Goal: Task Accomplishment & Management: Manage account settings

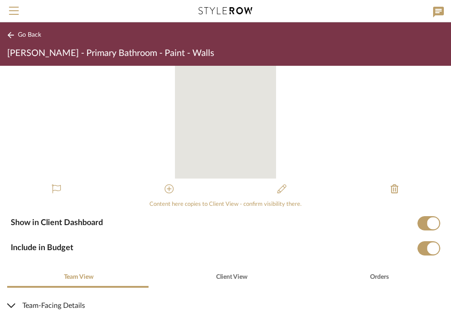
scroll to position [45, 0]
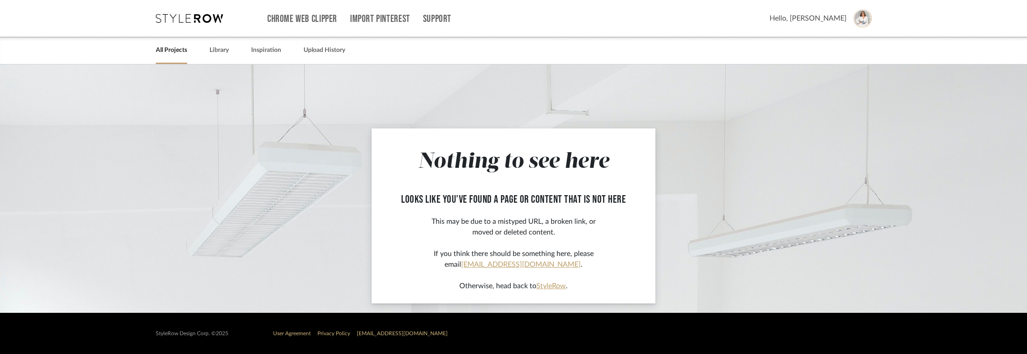
click at [171, 17] on icon at bounding box center [189, 18] width 67 height 9
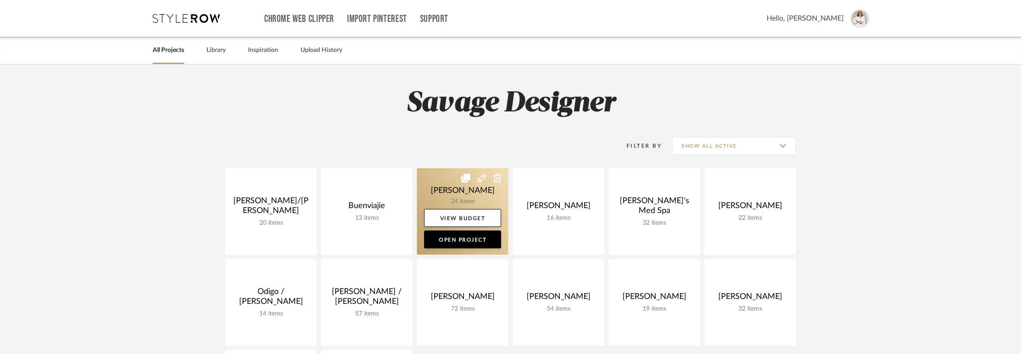
click at [451, 198] on link at bounding box center [462, 211] width 91 height 86
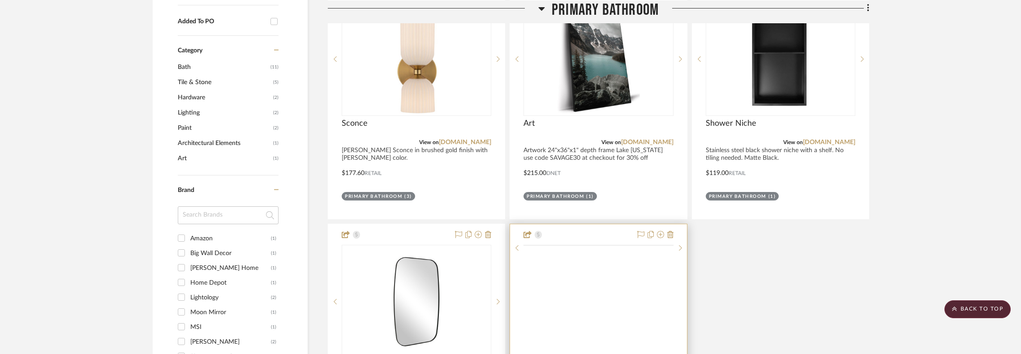
scroll to position [663, 0]
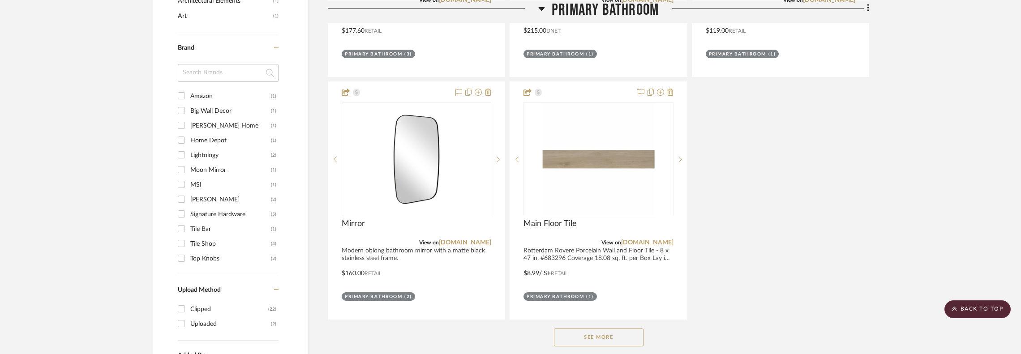
click at [451, 311] on button "See More" at bounding box center [599, 338] width 90 height 18
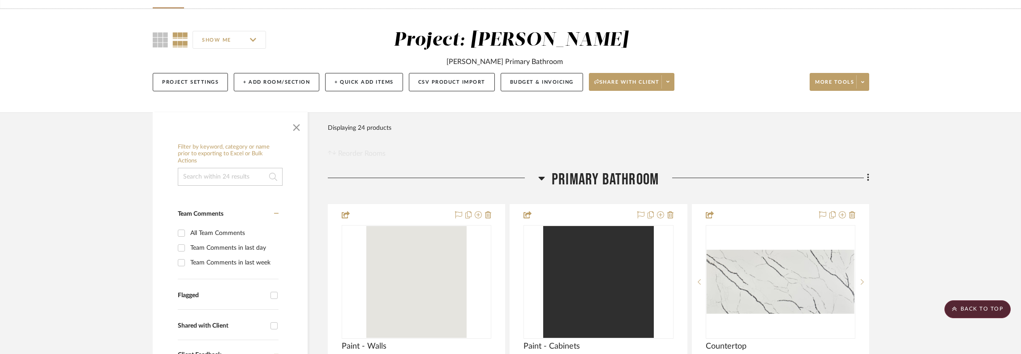
scroll to position [0, 0]
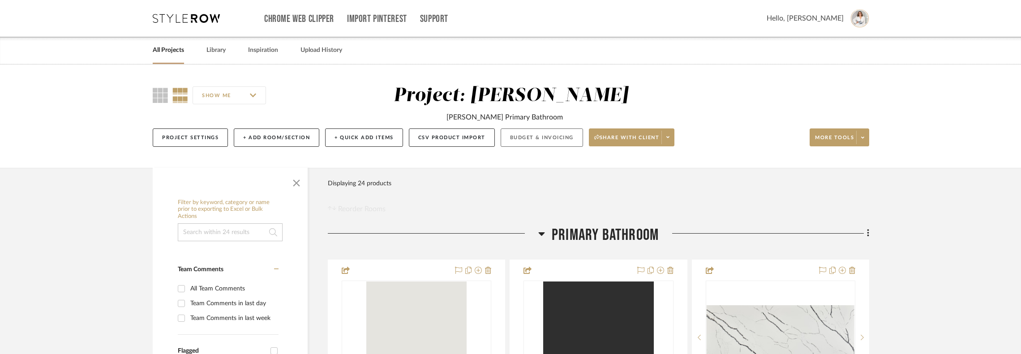
click at [451, 144] on button "Budget & Invoicing" at bounding box center [542, 137] width 82 height 18
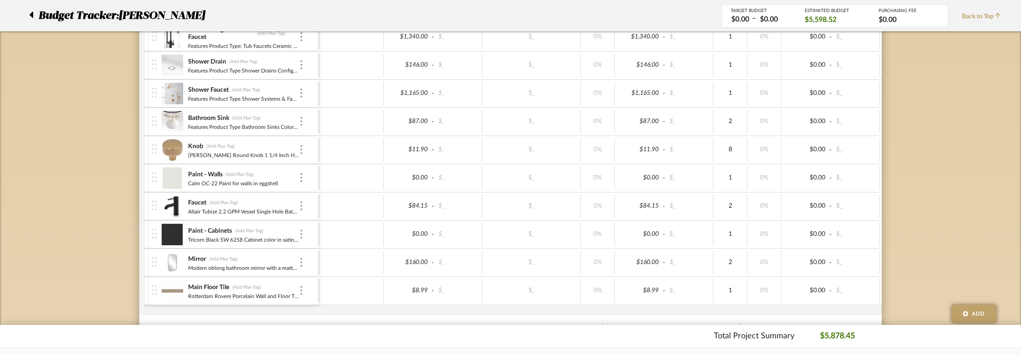
scroll to position [403, 0]
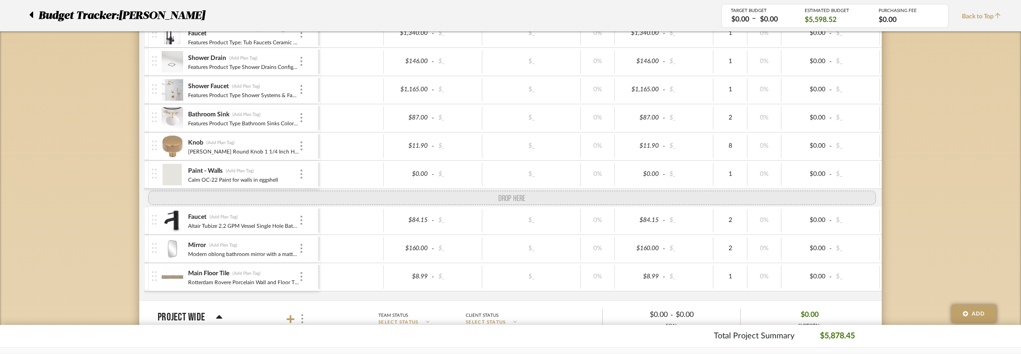
drag, startPoint x: 153, startPoint y: 229, endPoint x: 153, endPoint y: 191, distance: 37.6
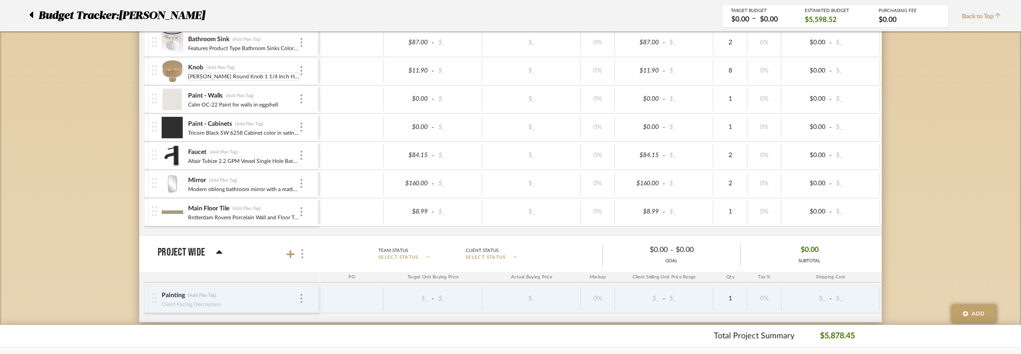
scroll to position [492, 0]
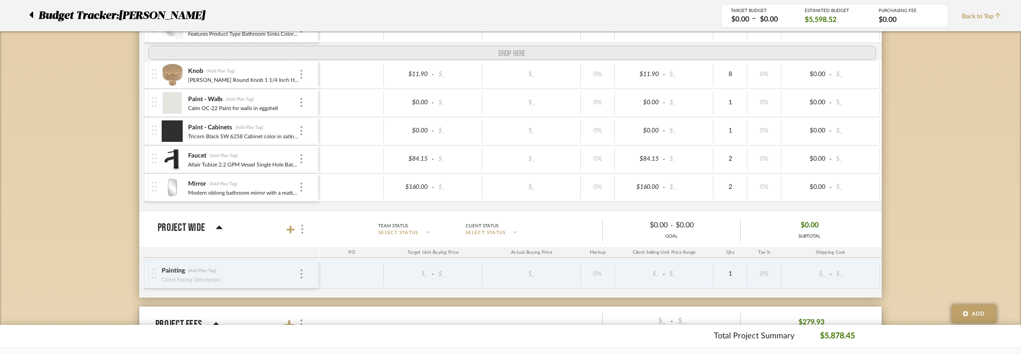
drag, startPoint x: 157, startPoint y: 196, endPoint x: 157, endPoint y: 57, distance: 139.2
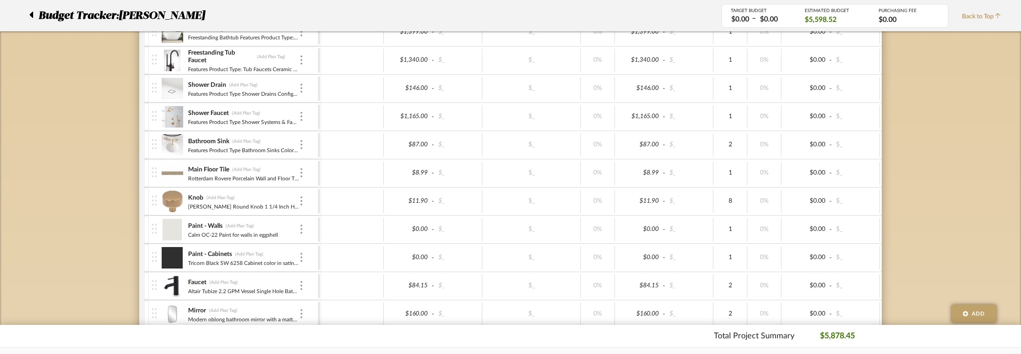
scroll to position [358, 0]
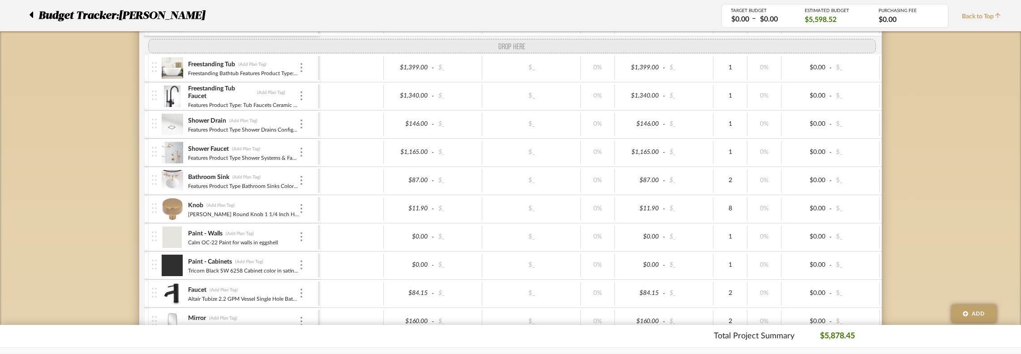
drag, startPoint x: 155, startPoint y: 190, endPoint x: 155, endPoint y: 41, distance: 149.5
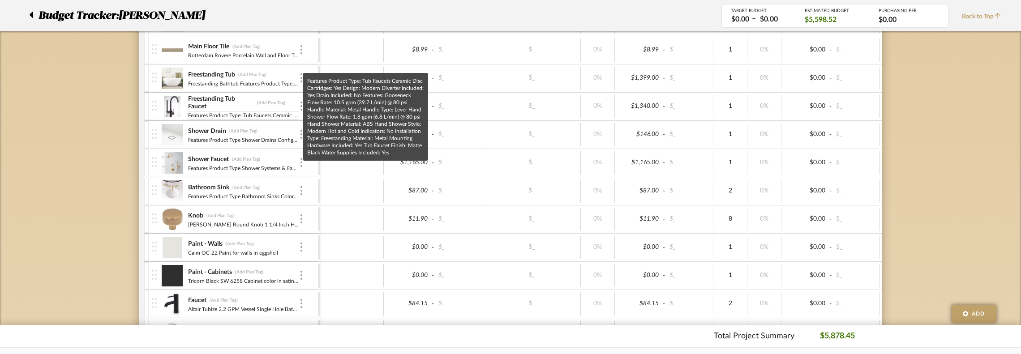
scroll to position [224, 0]
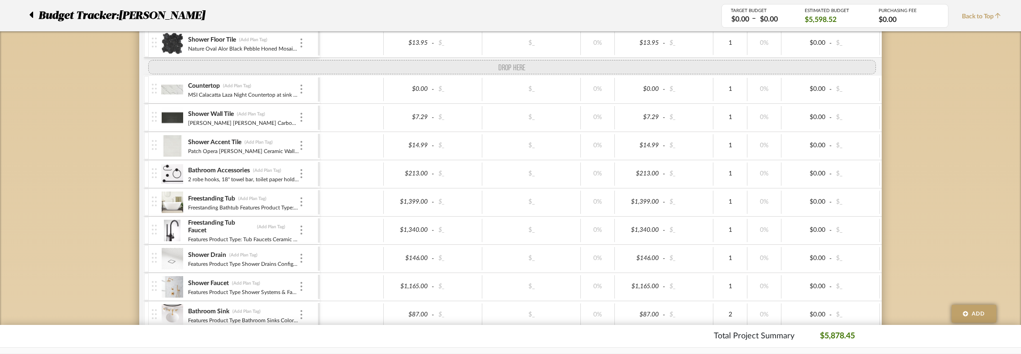
drag, startPoint x: 154, startPoint y: 186, endPoint x: 160, endPoint y: 73, distance: 113.4
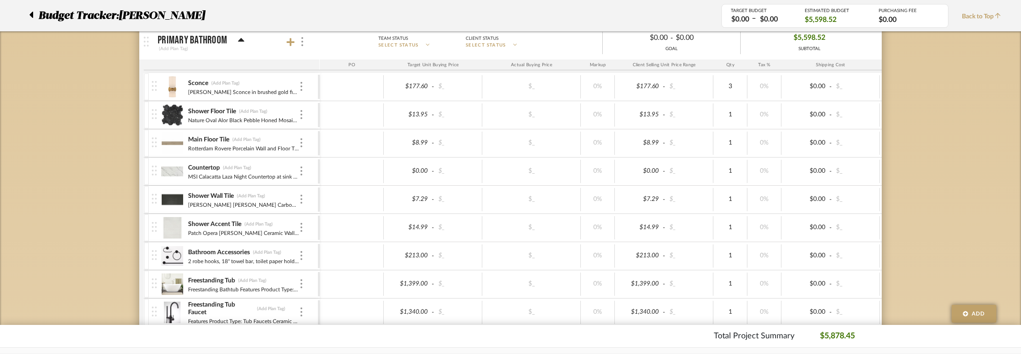
scroll to position [90, 0]
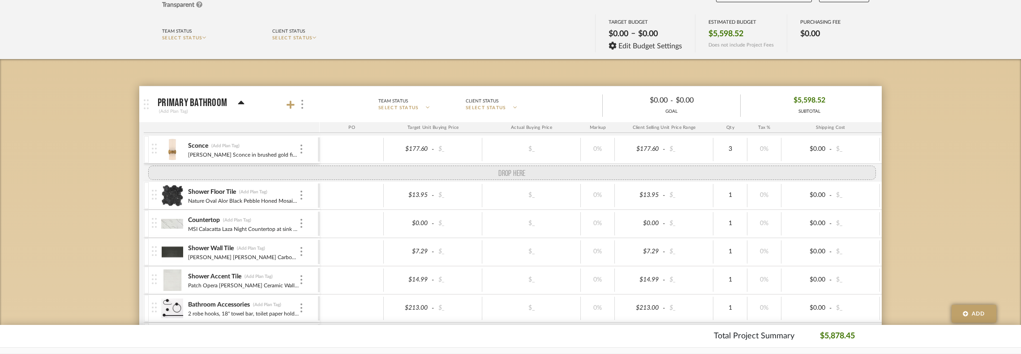
drag, startPoint x: 154, startPoint y: 211, endPoint x: 156, endPoint y: 178, distance: 33.2
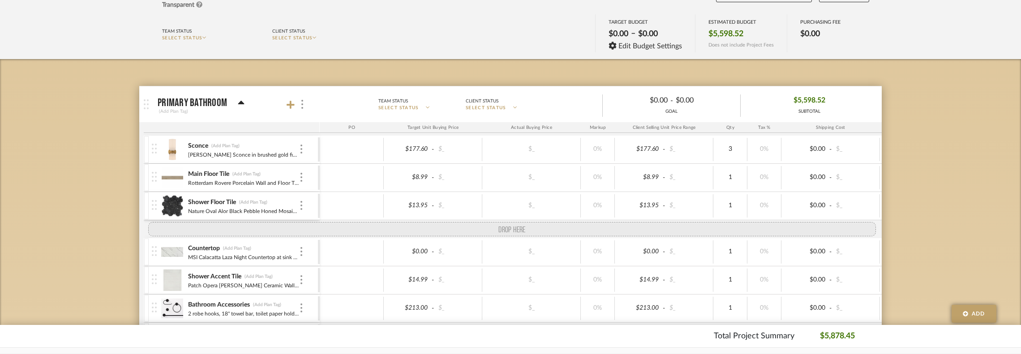
drag, startPoint x: 155, startPoint y: 265, endPoint x: 157, endPoint y: 226, distance: 39.0
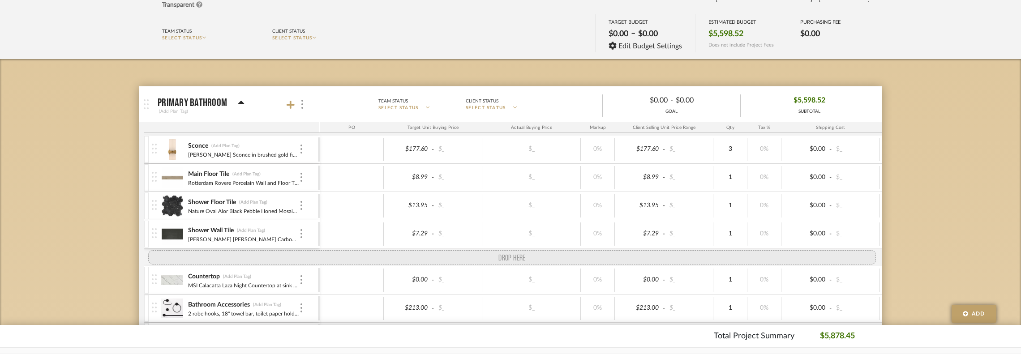
drag, startPoint x: 157, startPoint y: 291, endPoint x: 152, endPoint y: 258, distance: 33.0
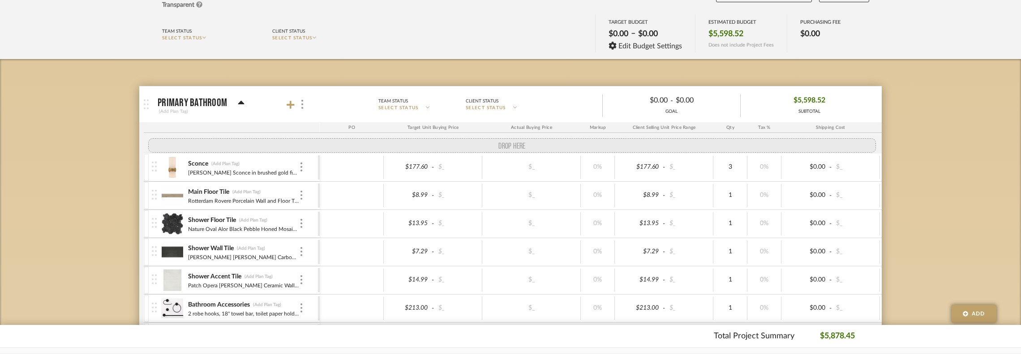
drag, startPoint x: 153, startPoint y: 289, endPoint x: 155, endPoint y: 146, distance: 142.4
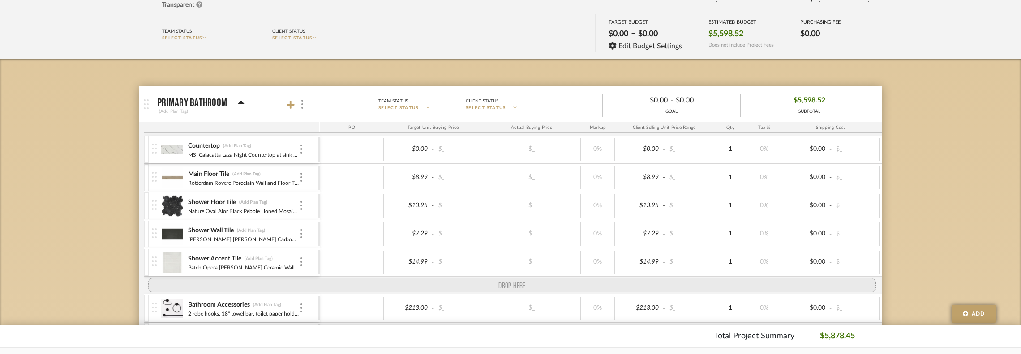
drag, startPoint x: 153, startPoint y: 171, endPoint x: 149, endPoint y: 281, distance: 109.8
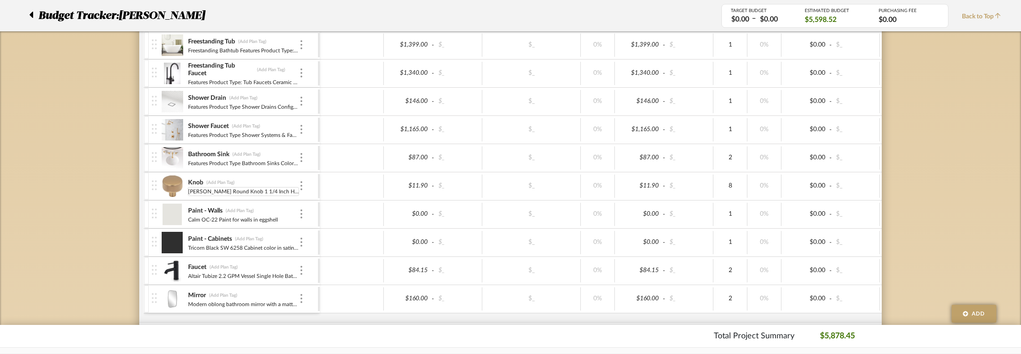
scroll to position [448, 0]
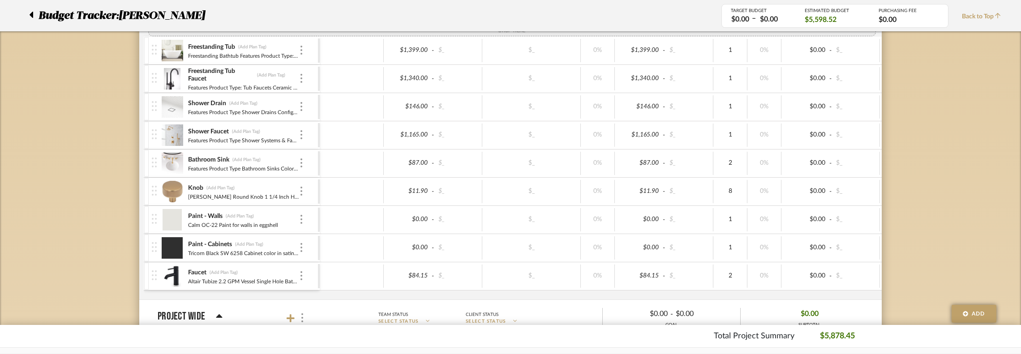
drag, startPoint x: 158, startPoint y: 238, endPoint x: 164, endPoint y: 12, distance: 226.2
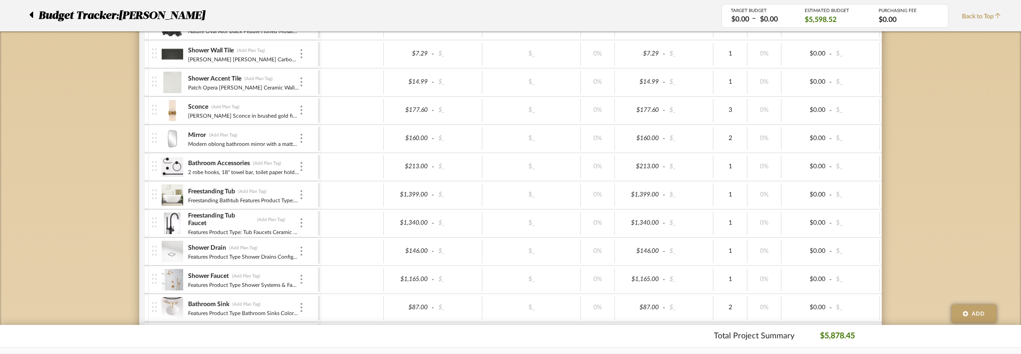
scroll to position [314, 0]
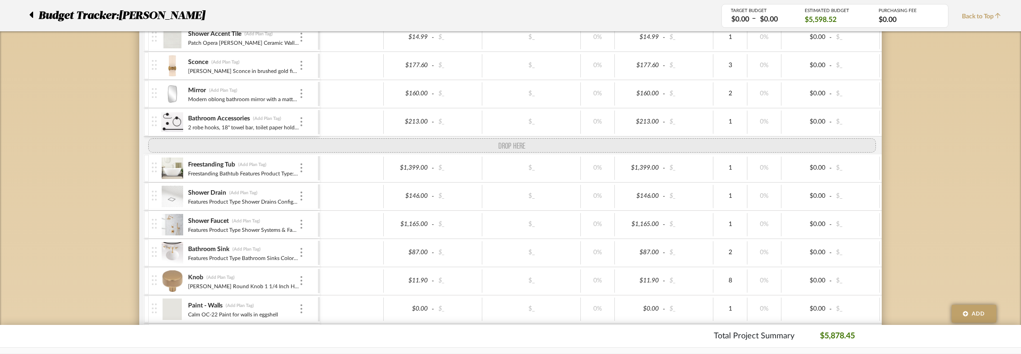
drag, startPoint x: 158, startPoint y: 178, endPoint x: 160, endPoint y: 144, distance: 33.6
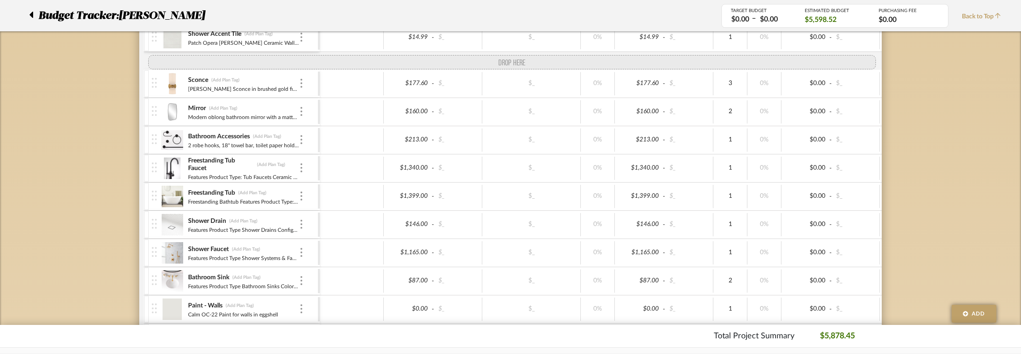
drag, startPoint x: 155, startPoint y: 291, endPoint x: 154, endPoint y: 60, distance: 230.6
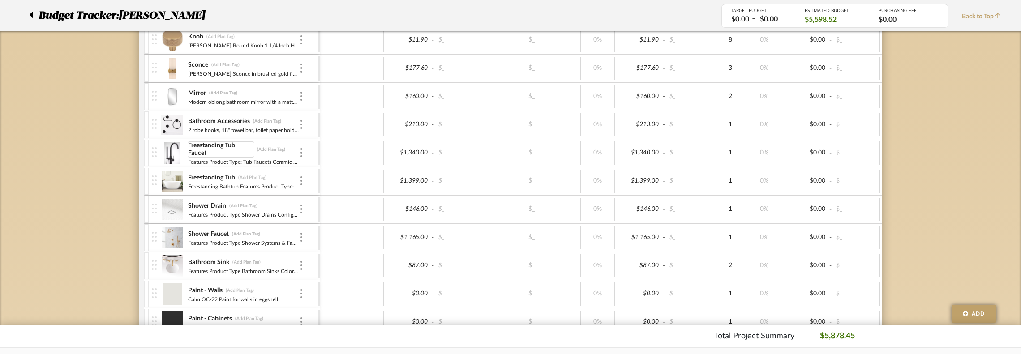
scroll to position [359, 0]
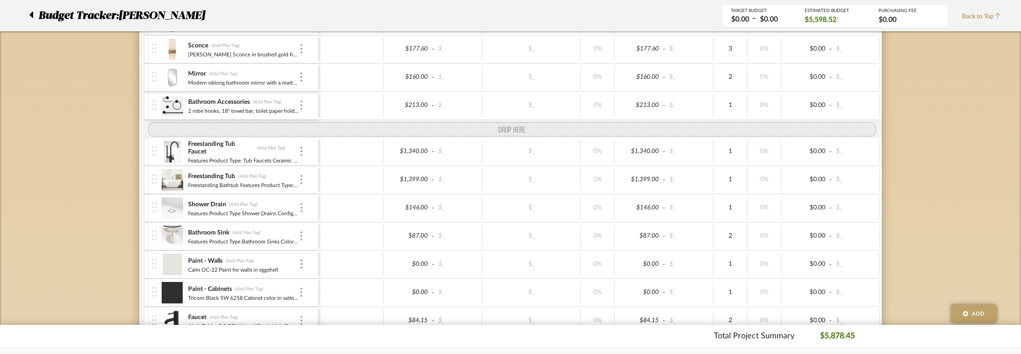
drag, startPoint x: 154, startPoint y: 218, endPoint x: 162, endPoint y: 131, distance: 87.2
drag, startPoint x: 154, startPoint y: 219, endPoint x: 154, endPoint y: 128, distance: 91.3
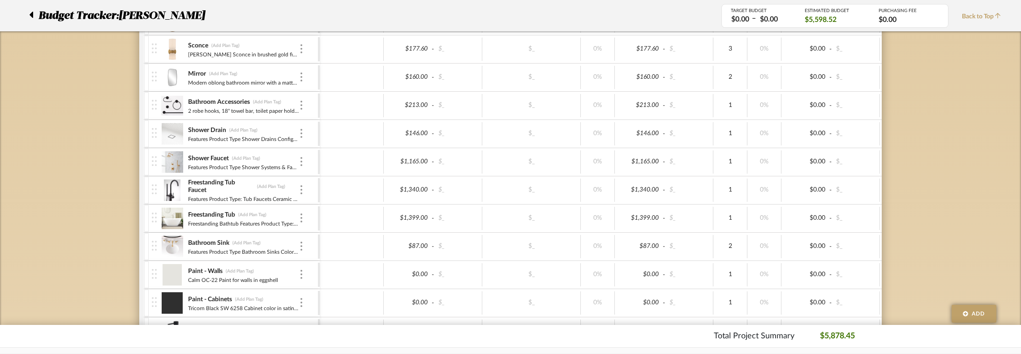
scroll to position [404, 0]
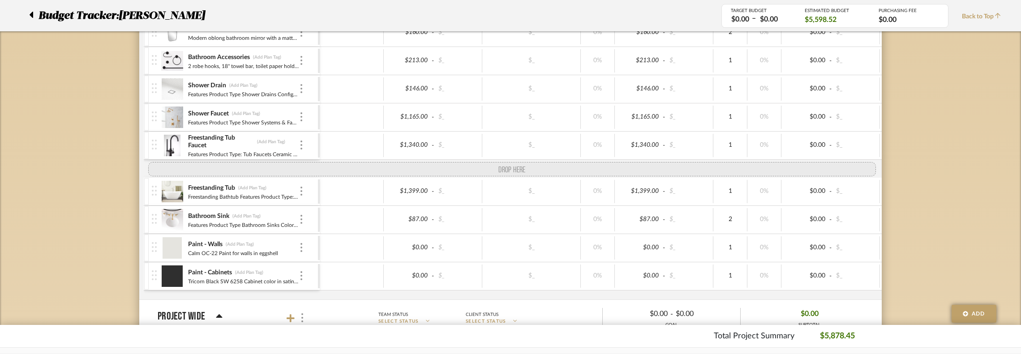
drag, startPoint x: 157, startPoint y: 287, endPoint x: 159, endPoint y: 168, distance: 119.1
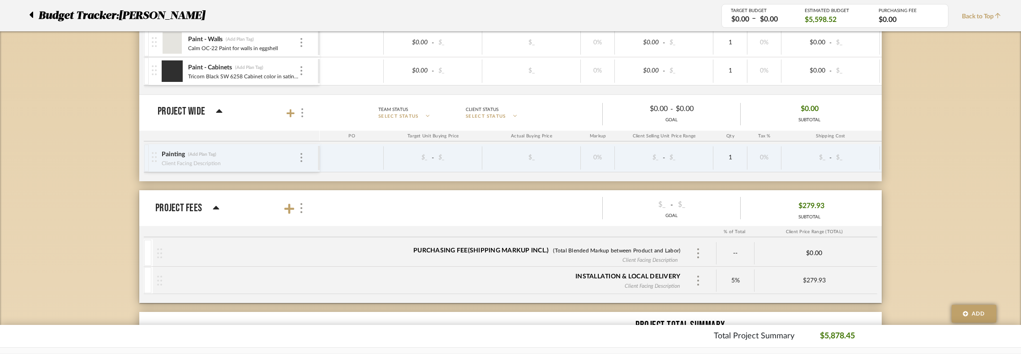
scroll to position [628, 0]
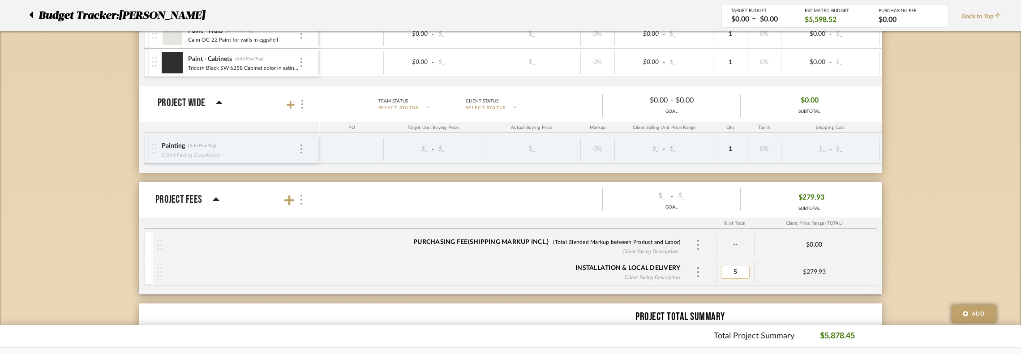
type input "0"
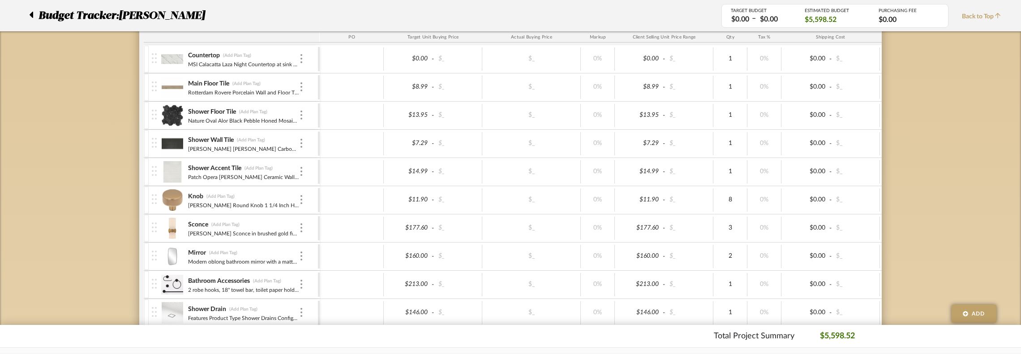
scroll to position [135, 0]
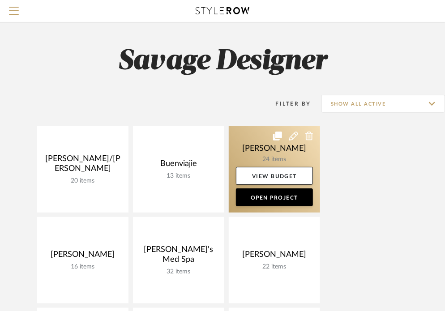
click at [252, 150] on link at bounding box center [274, 169] width 91 height 86
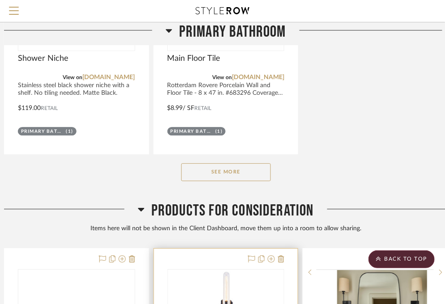
scroll to position [851, 184]
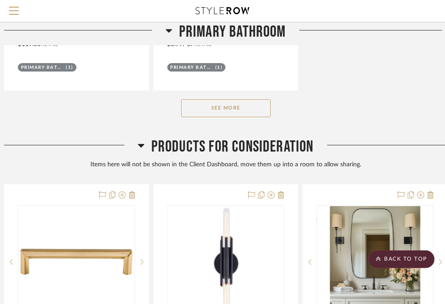
click at [231, 118] on div "See More" at bounding box center [226, 108] width 444 height 36
click at [231, 112] on button "See More" at bounding box center [226, 108] width 90 height 18
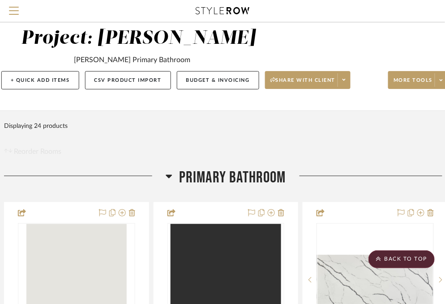
scroll to position [0, 184]
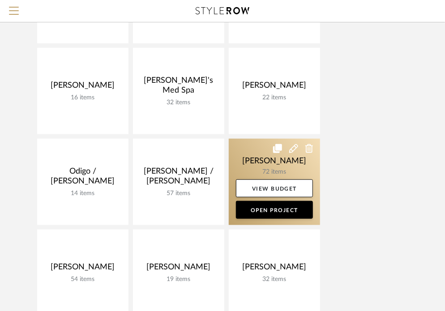
scroll to position [224, 0]
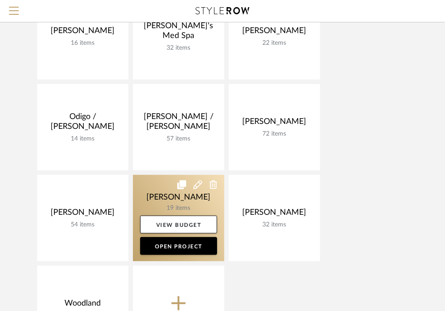
click at [174, 203] on link at bounding box center [178, 218] width 91 height 86
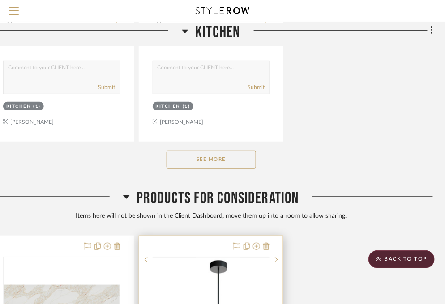
scroll to position [1254, 199]
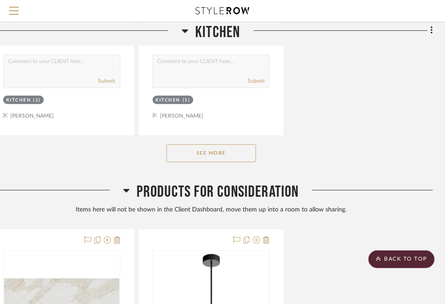
click at [220, 164] on div "See More" at bounding box center [211, 154] width 444 height 36
click at [218, 158] on button "See More" at bounding box center [212, 154] width 90 height 18
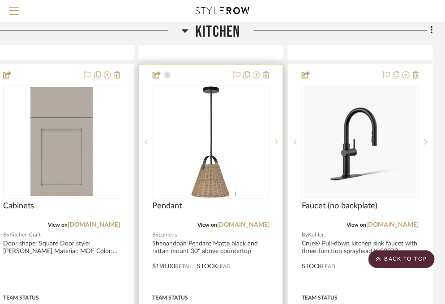
scroll to position [1746, 199]
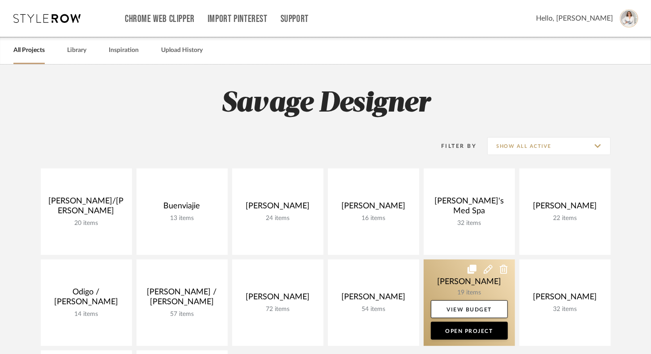
click at [436, 280] on link at bounding box center [469, 302] width 91 height 86
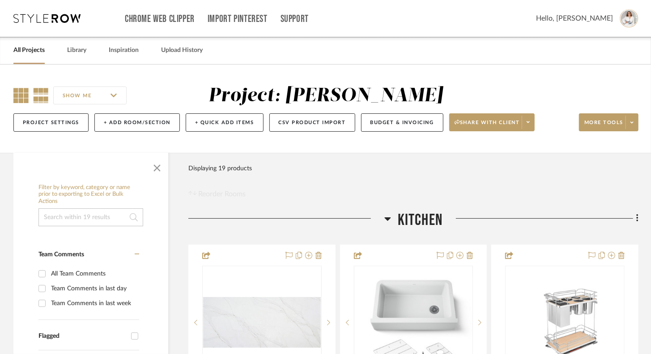
click at [22, 98] on icon at bounding box center [20, 95] width 15 height 15
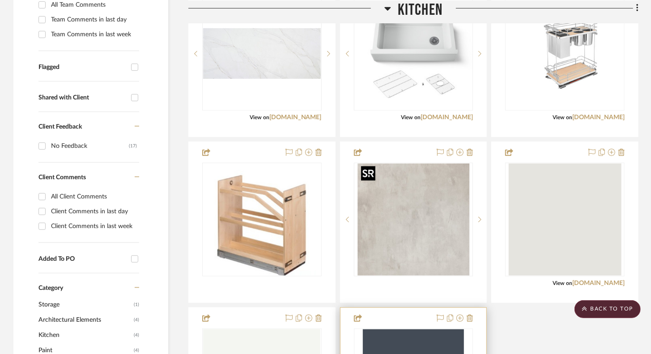
scroll to position [537, 0]
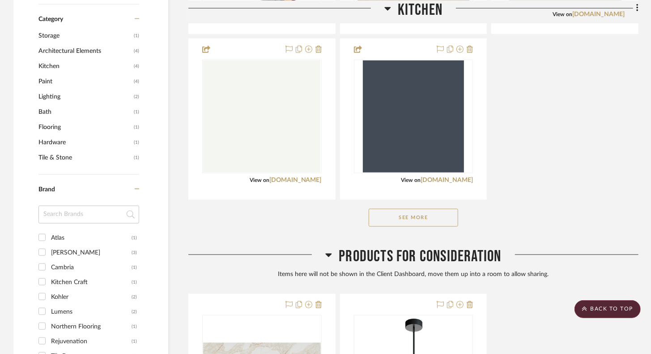
click at [428, 217] on button "See More" at bounding box center [414, 218] width 90 height 18
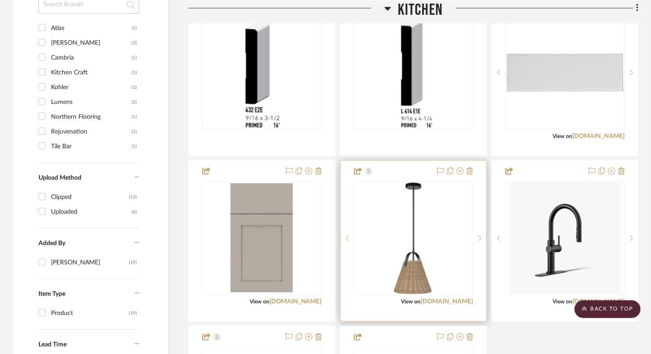
scroll to position [761, 0]
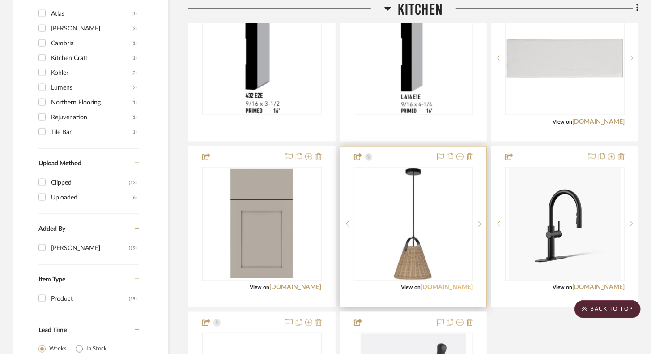
click at [451, 285] on link "[DOMAIN_NAME]" at bounding box center [447, 287] width 52 height 6
